Goal: Contribute content: Contribute content

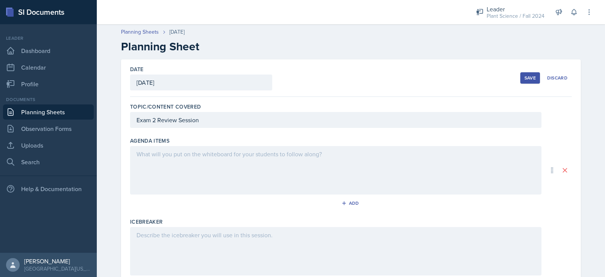
click at [231, 161] on div at bounding box center [335, 170] width 411 height 48
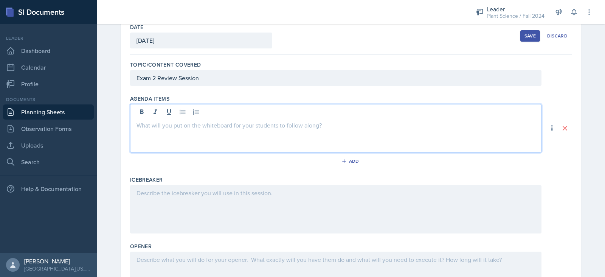
scroll to position [45, 0]
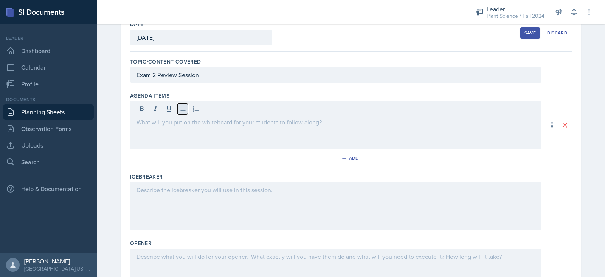
click at [179, 105] on icon at bounding box center [183, 109] width 8 height 8
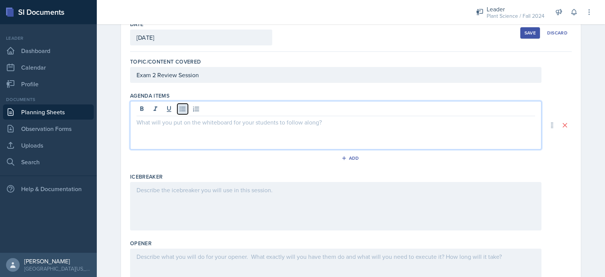
click at [179, 105] on icon at bounding box center [183, 109] width 8 height 8
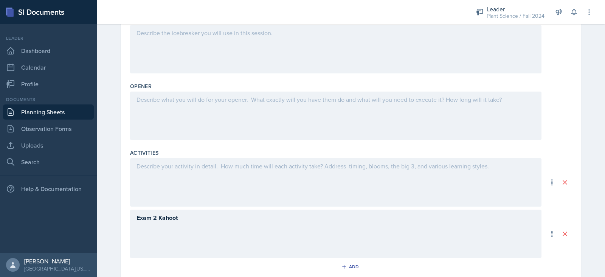
scroll to position [203, 0]
click at [179, 174] on div at bounding box center [335, 181] width 411 height 48
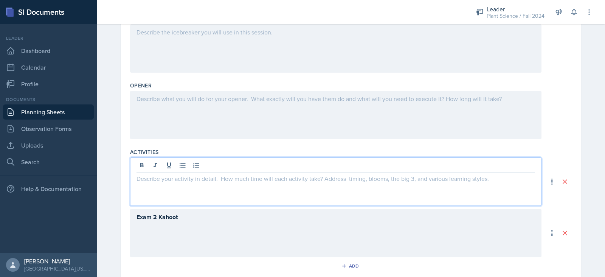
scroll to position [215, 0]
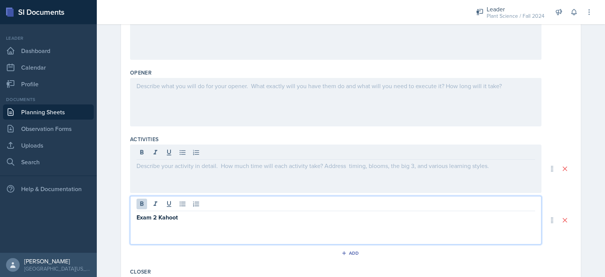
click at [196, 205] on div "Exam 2 Kahoot" at bounding box center [335, 220] width 411 height 48
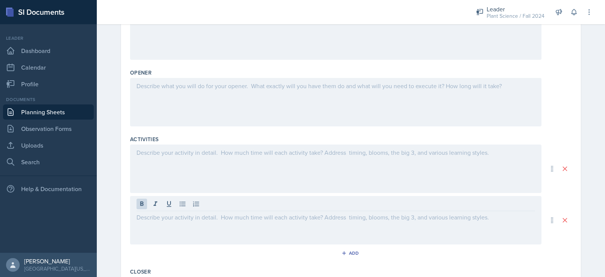
click at [169, 160] on div at bounding box center [335, 168] width 411 height 48
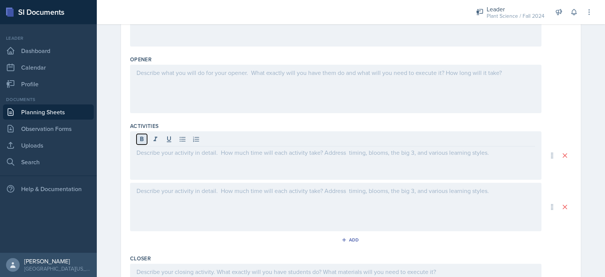
click at [138, 138] on icon at bounding box center [142, 139] width 8 height 8
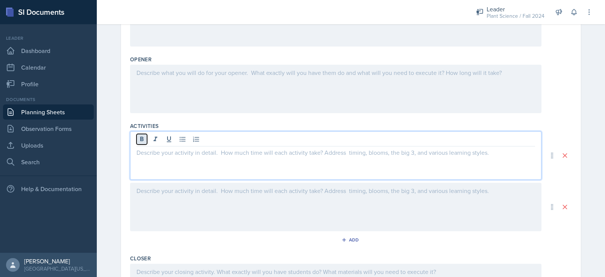
click at [138, 139] on icon at bounding box center [142, 139] width 8 height 8
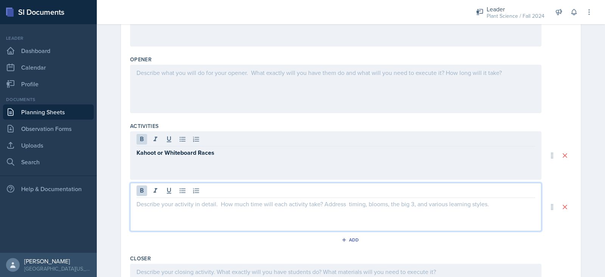
click at [156, 188] on div at bounding box center [335, 207] width 411 height 48
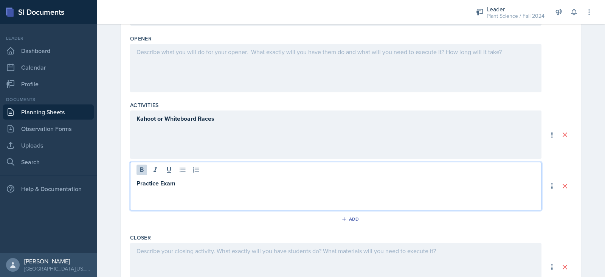
scroll to position [308, 0]
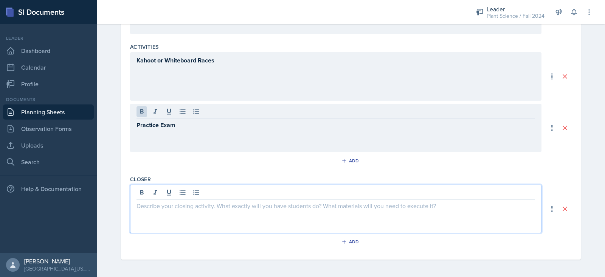
click at [169, 195] on div at bounding box center [335, 208] width 411 height 48
click at [141, 191] on icon at bounding box center [142, 193] width 8 height 8
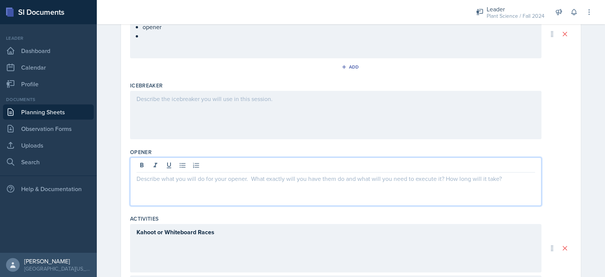
click at [191, 174] on p at bounding box center [335, 178] width 398 height 9
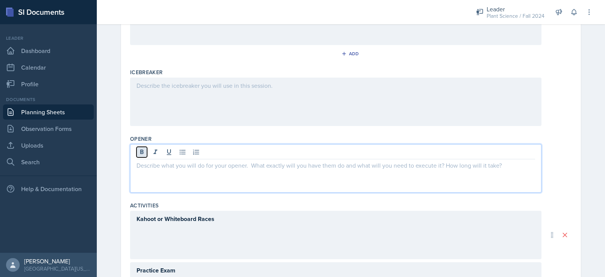
click at [138, 153] on icon at bounding box center [142, 152] width 8 height 8
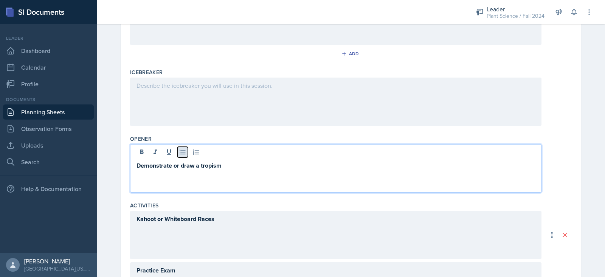
click at [183, 151] on button at bounding box center [182, 152] width 11 height 11
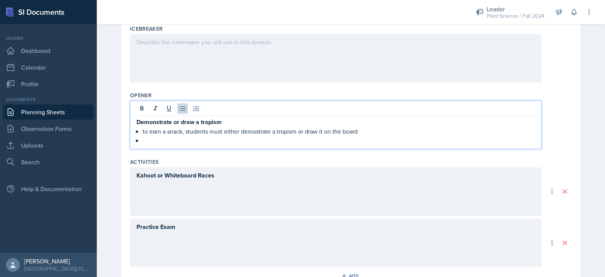
scroll to position [193, 0]
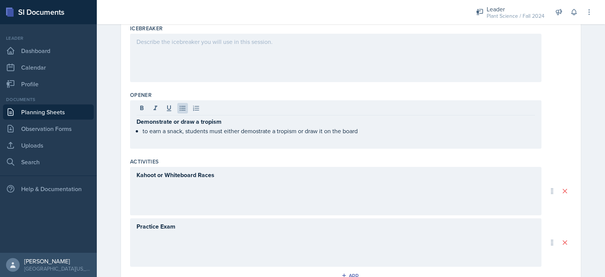
click at [249, 198] on div "Kahoot or Whiteboard Races" at bounding box center [335, 191] width 411 height 48
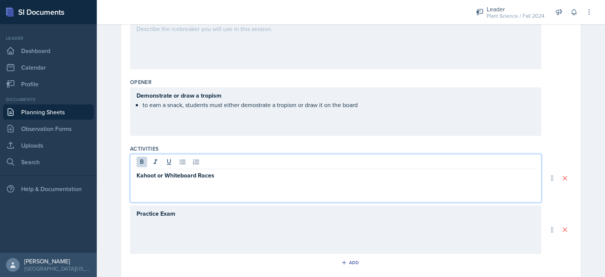
click at [371, 103] on div "Demonstrate or draw a tropism to earn a snack, students must either demostrate …" at bounding box center [335, 100] width 398 height 19
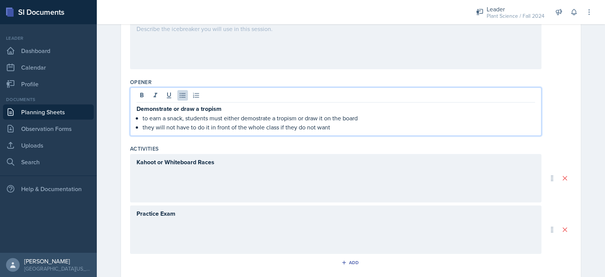
click at [260, 164] on div "Kahoot or Whiteboard Races" at bounding box center [335, 178] width 411 height 48
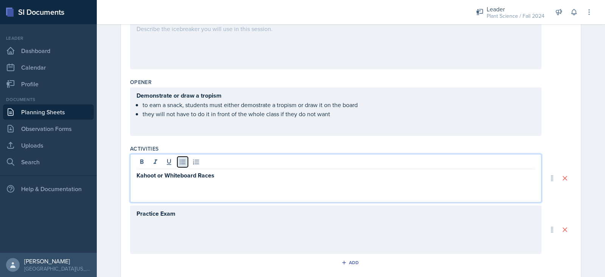
click at [180, 161] on icon at bounding box center [183, 162] width 6 height 5
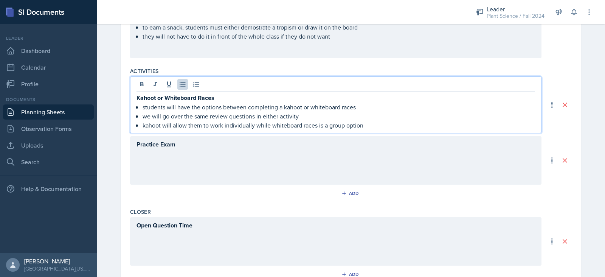
click at [189, 156] on p at bounding box center [335, 153] width 398 height 9
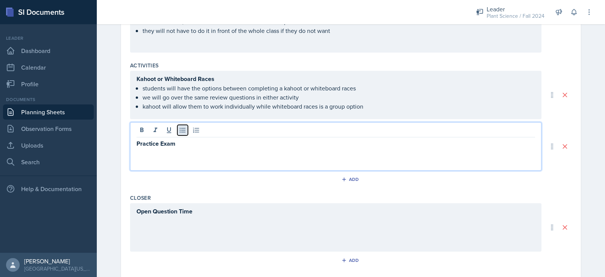
click at [180, 131] on icon at bounding box center [183, 130] width 6 height 5
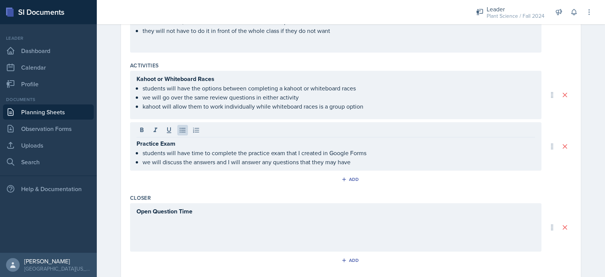
click at [145, 215] on div "Open Question Time" at bounding box center [335, 227] width 411 height 48
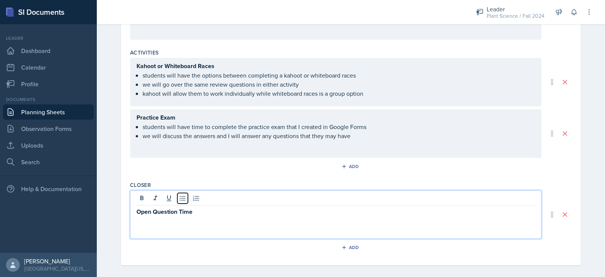
click at [179, 197] on icon at bounding box center [183, 198] width 8 height 8
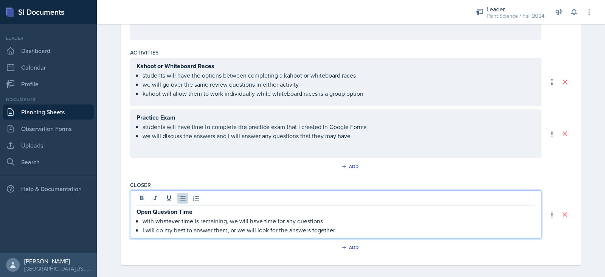
scroll to position [308, 0]
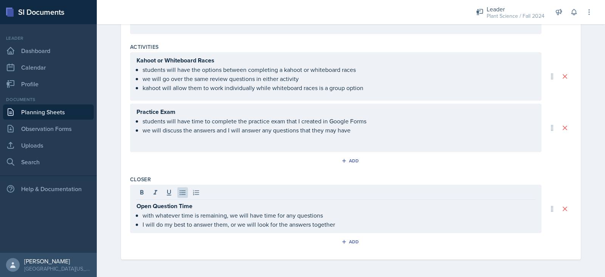
click at [279, 248] on div "Add" at bounding box center [351, 243] width 442 height 14
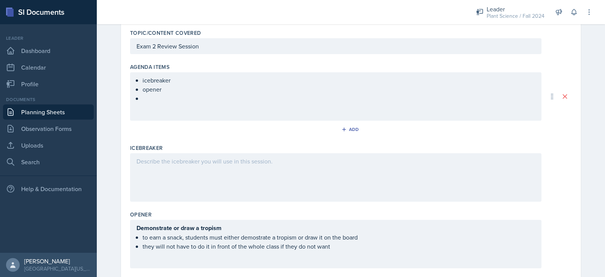
click at [262, 174] on div at bounding box center [335, 177] width 411 height 48
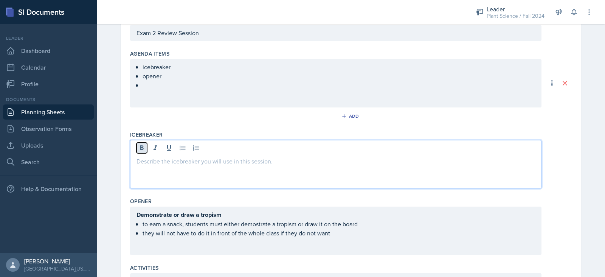
click at [140, 147] on icon at bounding box center [141, 147] width 3 height 5
click at [180, 149] on icon at bounding box center [183, 148] width 6 height 5
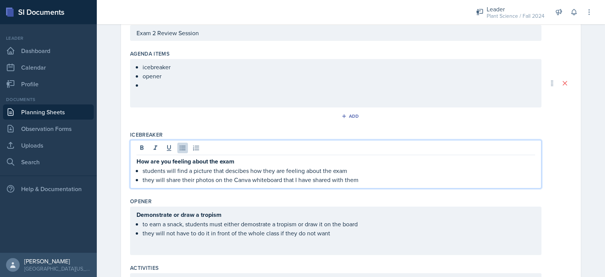
click at [160, 86] on ul "icebreaker opener" at bounding box center [339, 75] width 392 height 27
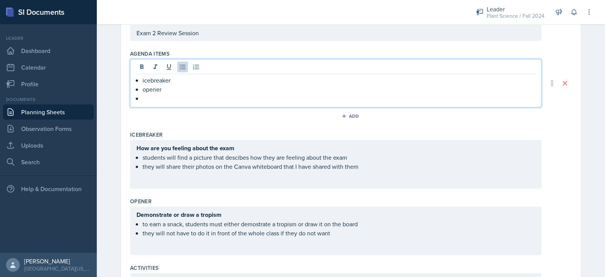
click at [368, 164] on ul "students will find a picture that descibes how they are feeling about the exam …" at bounding box center [339, 162] width 392 height 18
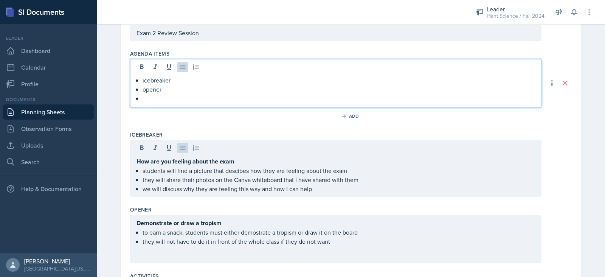
click at [161, 86] on ul "icebreaker opener" at bounding box center [339, 89] width 392 height 27
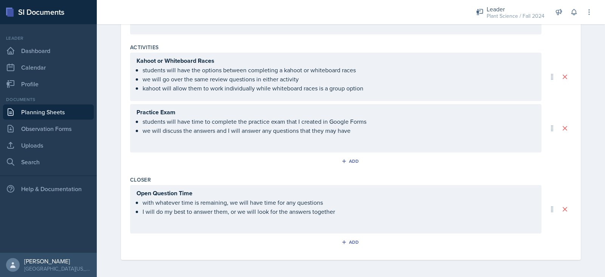
scroll to position [0, 0]
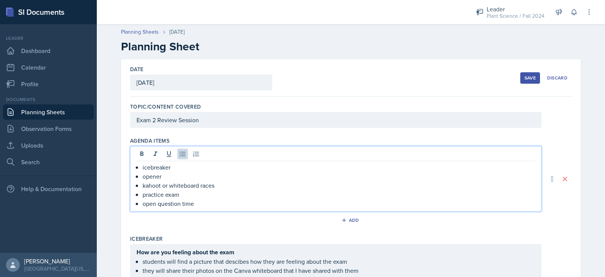
click at [527, 78] on div "Save" at bounding box center [529, 78] width 11 height 6
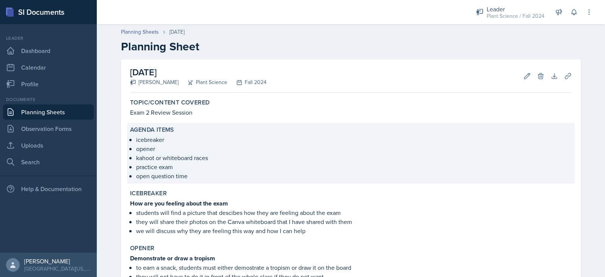
scroll to position [190, 0]
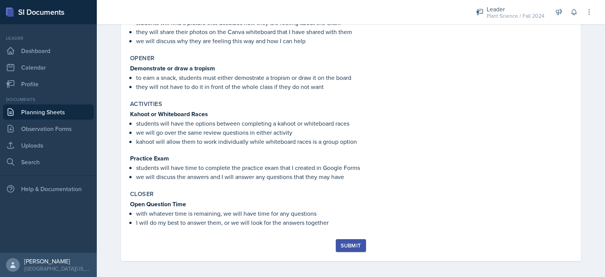
click at [341, 242] on div "Submit" at bounding box center [351, 245] width 20 height 6
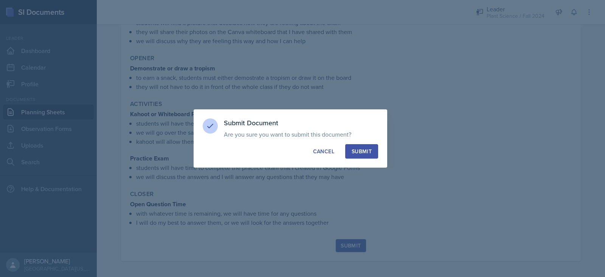
click at [368, 151] on div "Submit" at bounding box center [362, 151] width 20 height 8
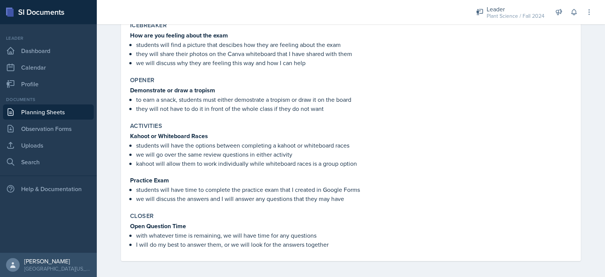
scroll to position [0, 0]
